Goal: Information Seeking & Learning: Find specific fact

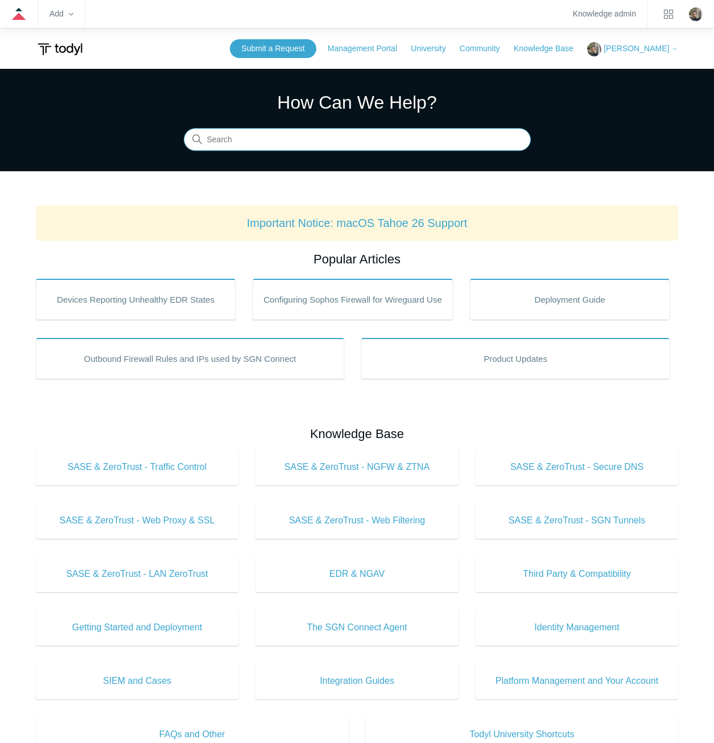
click at [359, 134] on input "Search" at bounding box center [357, 140] width 347 height 23
type input "sgn error codes"
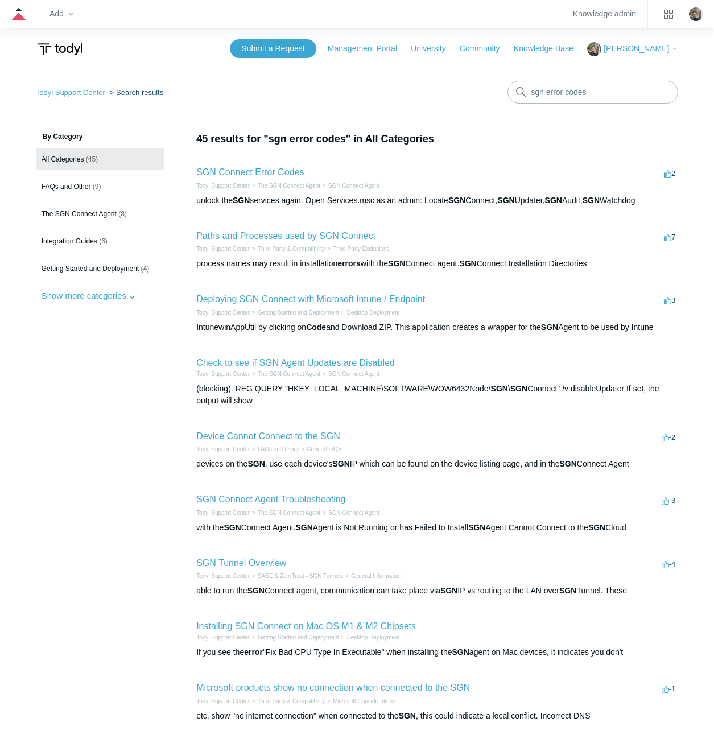
click at [266, 171] on link "SGN Connect Error Codes" at bounding box center [249, 172] width 107 height 10
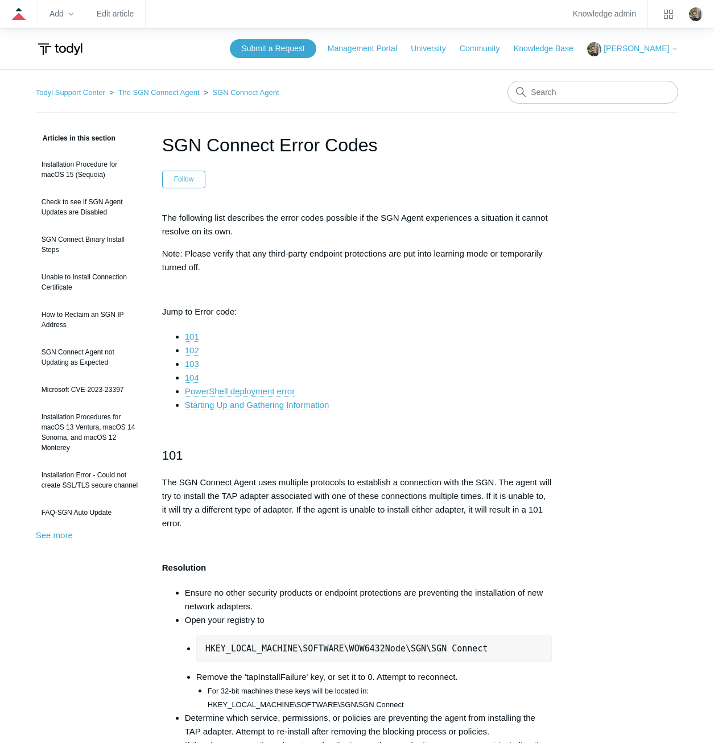
click at [234, 405] on link "Starting Up and Gathering Information" at bounding box center [257, 405] width 144 height 10
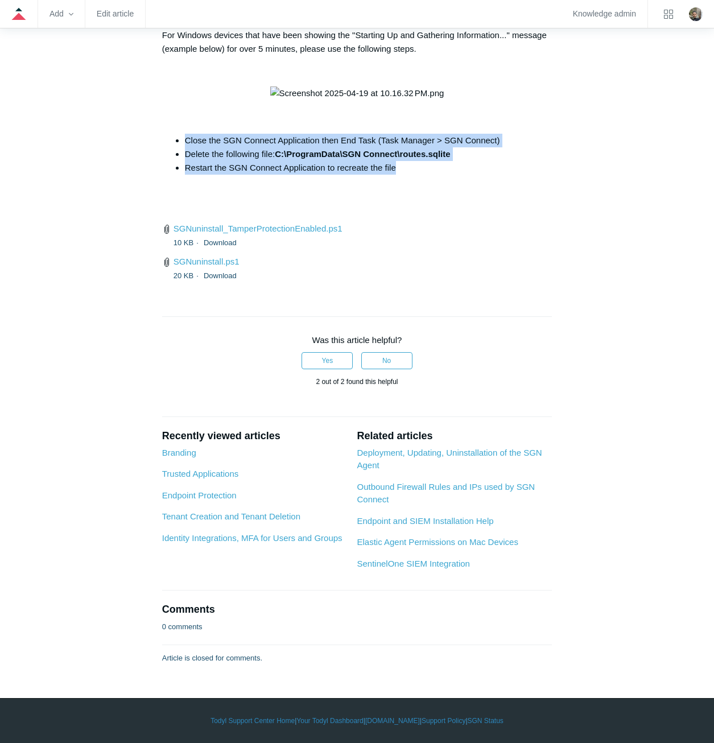
drag, startPoint x: 422, startPoint y: 305, endPoint x: 169, endPoint y: 274, distance: 254.9
copy ul "Close the SGN Connect Application then End Task (Task Manager > SGN Connect) De…"
